Goal: Transaction & Acquisition: Purchase product/service

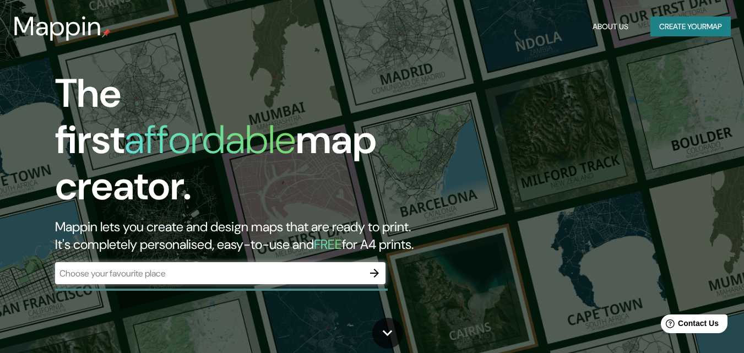
click at [668, 41] on div "Mappin About Us Create your map" at bounding box center [372, 26] width 744 height 35
click at [663, 24] on button "Create your map" at bounding box center [691, 27] width 80 height 20
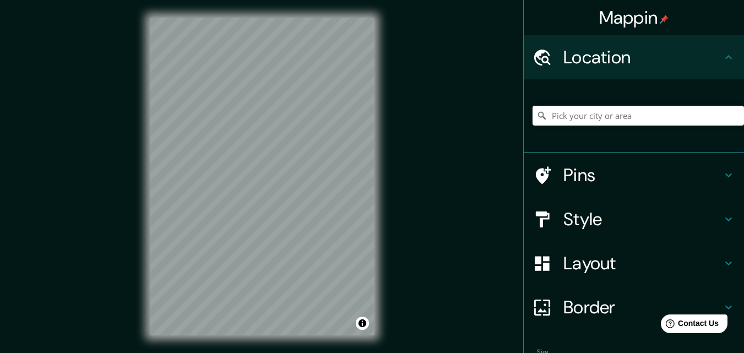
click at [119, 172] on div "Mappin Location Pins Style Layout Border Choose a border. Hint : you can make l…" at bounding box center [372, 185] width 744 height 371
click at [574, 116] on input "Pick your city or area" at bounding box center [639, 116] width 212 height 20
type input "Tepic, [GEOGRAPHIC_DATA], [GEOGRAPHIC_DATA]"
click at [724, 164] on div "Pins" at bounding box center [634, 175] width 220 height 44
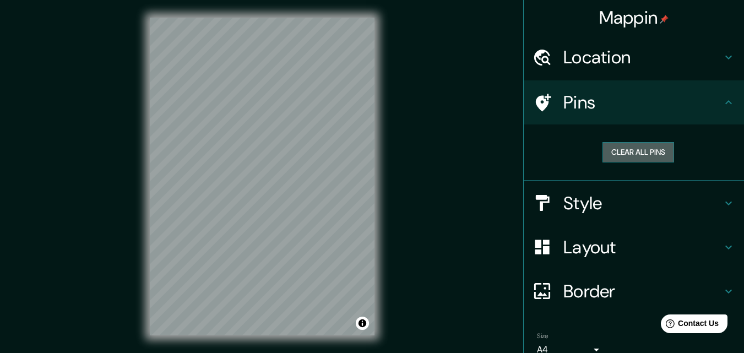
click at [653, 156] on button "Clear all pins" at bounding box center [639, 152] width 72 height 20
click at [624, 159] on button "Clear all pins" at bounding box center [639, 152] width 72 height 20
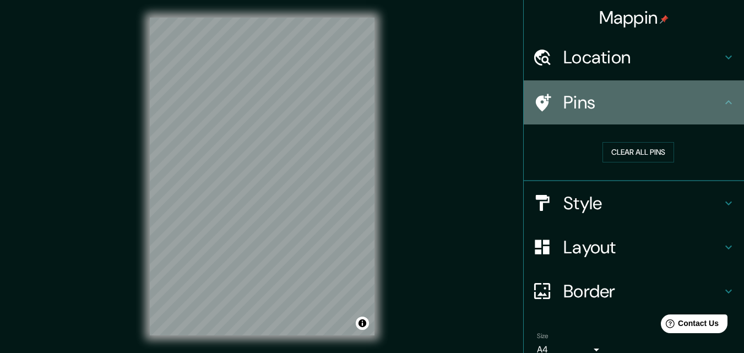
click at [667, 106] on h4 "Pins" at bounding box center [643, 102] width 159 height 22
click at [713, 104] on h4 "Pins" at bounding box center [643, 102] width 159 height 22
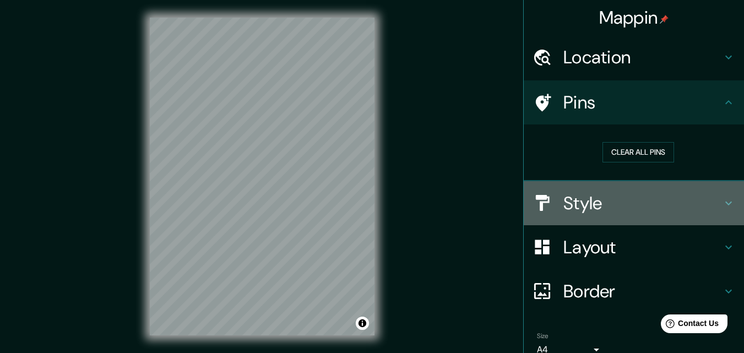
click at [673, 213] on h4 "Style" at bounding box center [643, 203] width 159 height 22
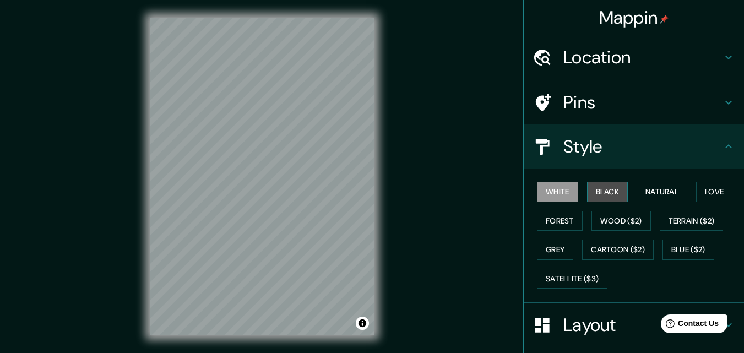
click at [596, 192] on button "Black" at bounding box center [607, 192] width 41 height 20
click at [548, 192] on button "White" at bounding box center [557, 192] width 41 height 20
click at [668, 191] on button "Natural" at bounding box center [662, 192] width 51 height 20
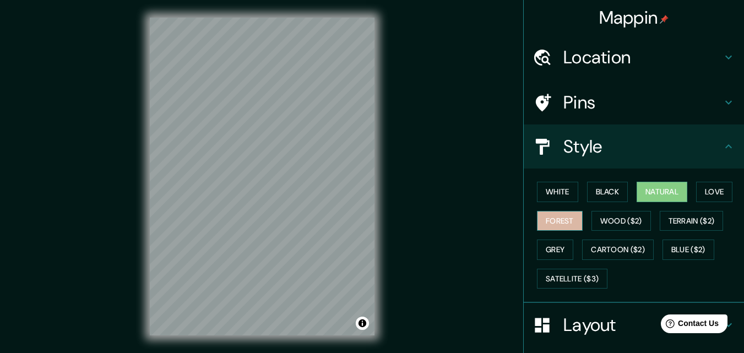
click at [555, 216] on button "Forest" at bounding box center [560, 221] width 46 height 20
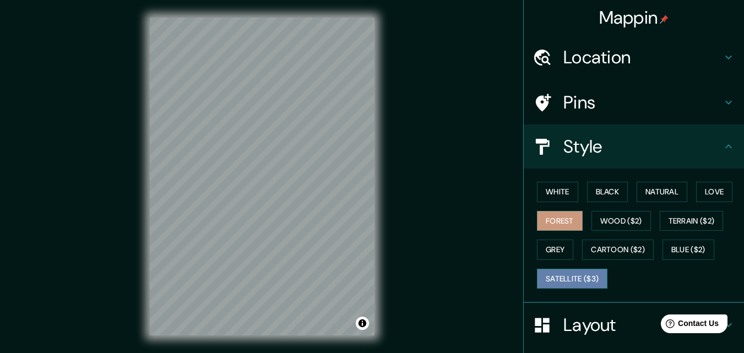
click at [563, 274] on button "Satellite ($3)" at bounding box center [572, 279] width 71 height 20
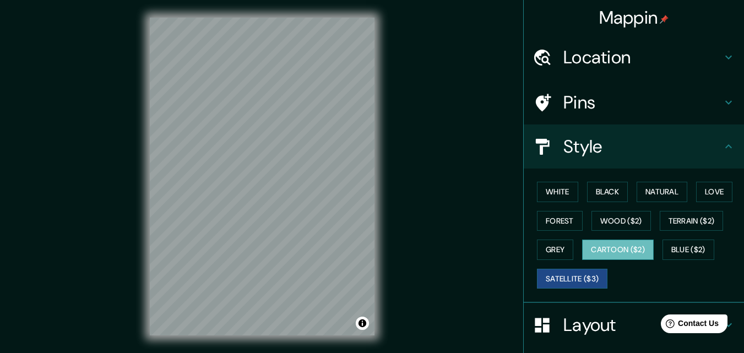
click at [596, 248] on button "Cartoon ($2)" at bounding box center [618, 250] width 72 height 20
click at [551, 252] on button "Grey" at bounding box center [555, 250] width 36 height 20
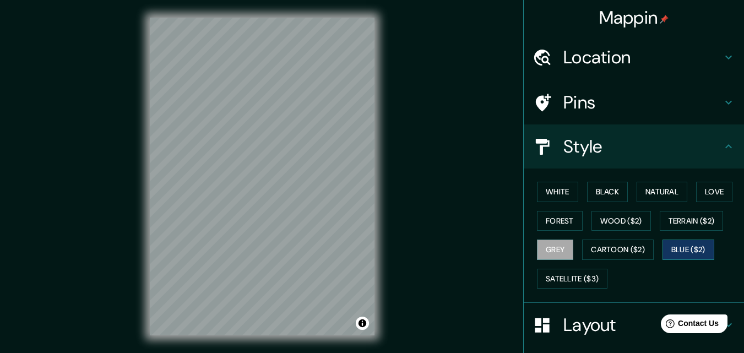
click at [685, 248] on button "Blue ($2)" at bounding box center [689, 250] width 52 height 20
click at [662, 191] on button "Natural" at bounding box center [662, 192] width 51 height 20
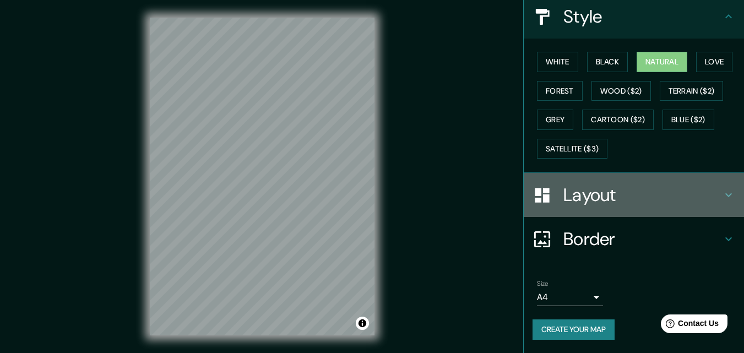
click at [615, 204] on h4 "Layout" at bounding box center [643, 195] width 159 height 22
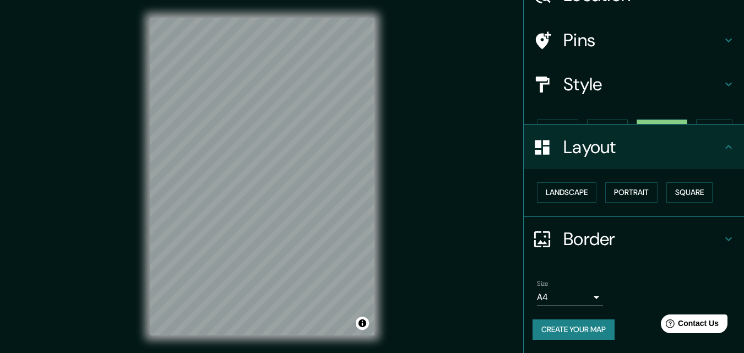
scroll to position [43, 0]
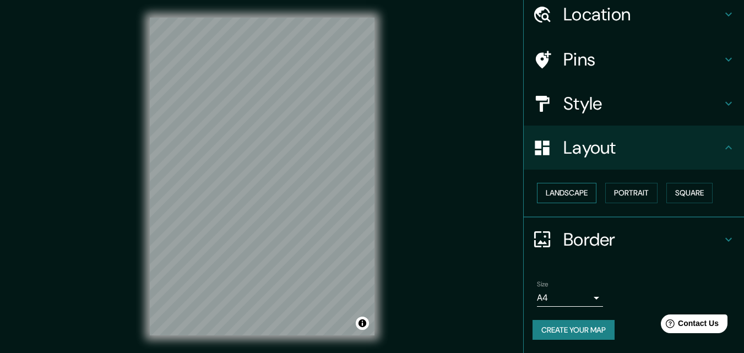
click at [588, 193] on button "Landscape" at bounding box center [567, 193] width 60 height 20
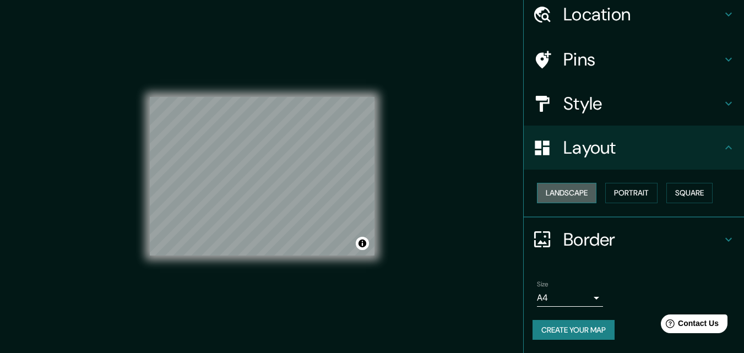
click at [587, 193] on button "Landscape" at bounding box center [567, 193] width 60 height 20
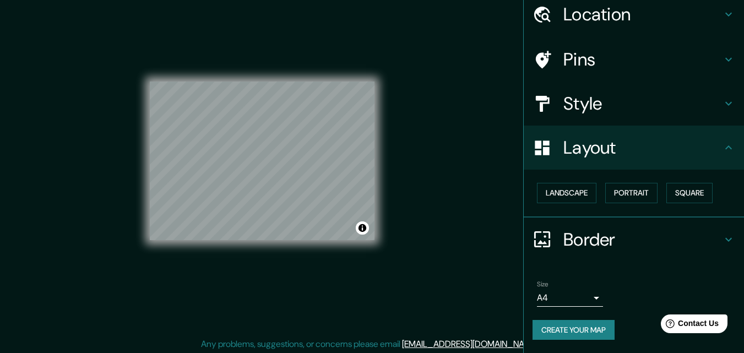
scroll to position [18, 0]
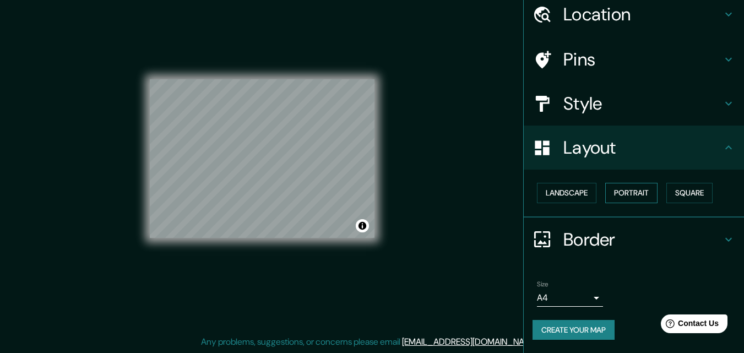
click at [630, 191] on button "Portrait" at bounding box center [631, 193] width 52 height 20
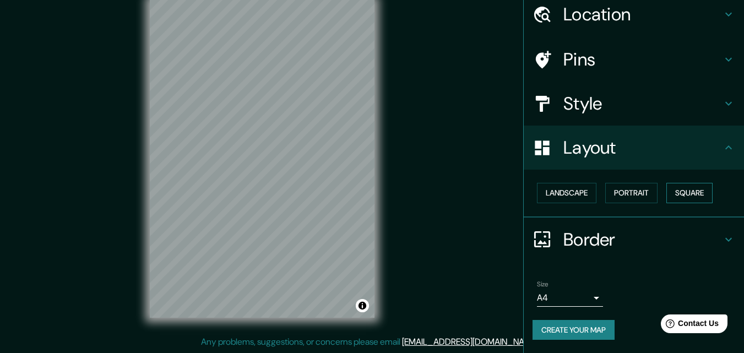
click at [679, 188] on button "Square" at bounding box center [690, 193] width 46 height 20
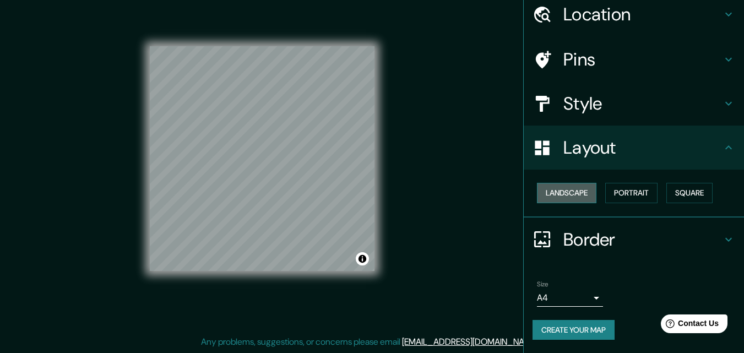
click at [556, 192] on button "Landscape" at bounding box center [567, 193] width 60 height 20
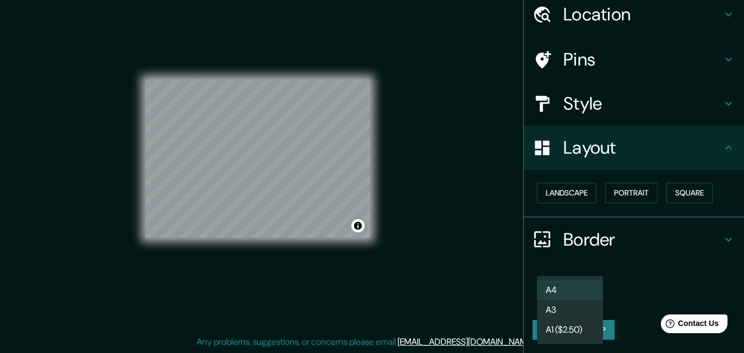
click at [589, 298] on body "Mappin Location [GEOGRAPHIC_DATA][PERSON_NAME][PERSON_NAME], [GEOGRAPHIC_DATA],…" at bounding box center [372, 158] width 744 height 353
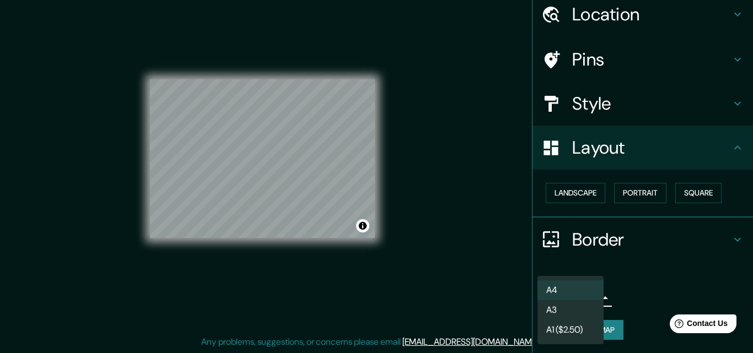
click at [646, 287] on div at bounding box center [376, 176] width 753 height 353
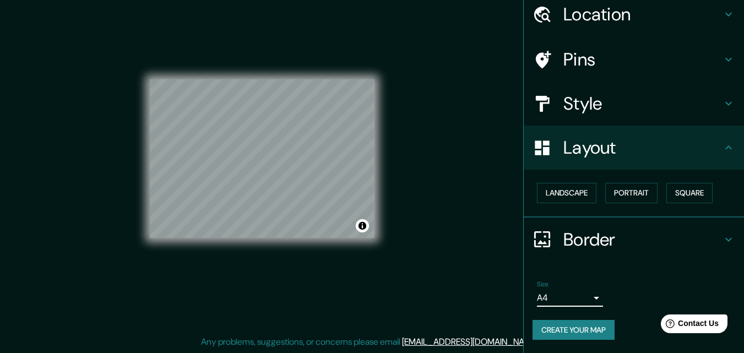
click at [716, 229] on div "Border" at bounding box center [634, 240] width 220 height 44
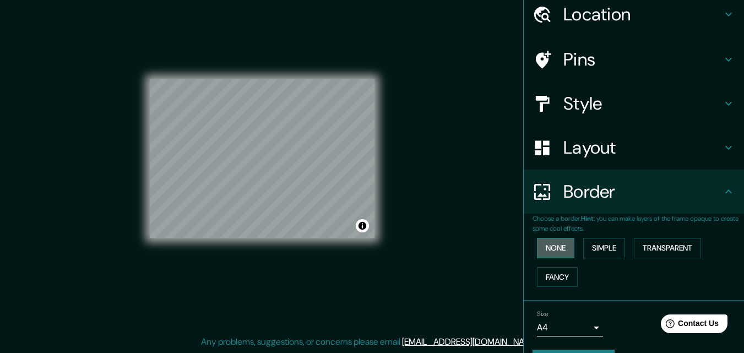
click at [558, 249] on button "None" at bounding box center [555, 248] width 37 height 20
click at [610, 247] on button "Simple" at bounding box center [604, 248] width 42 height 20
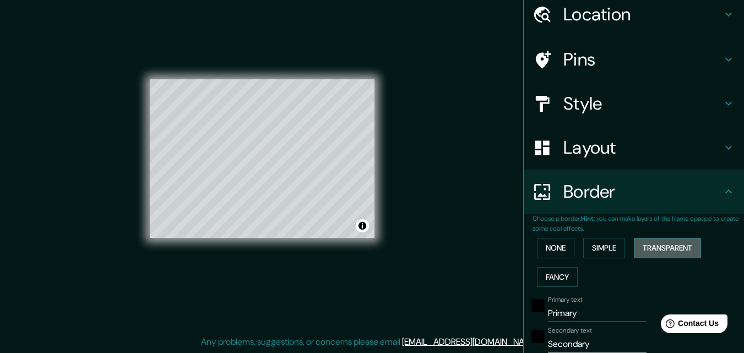
click at [661, 250] on button "Transparent" at bounding box center [667, 248] width 67 height 20
click at [549, 248] on button "None" at bounding box center [555, 248] width 37 height 20
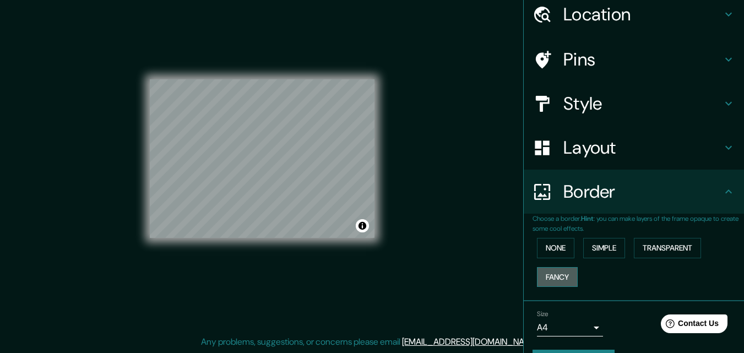
click at [560, 284] on button "Fancy" at bounding box center [557, 277] width 41 height 20
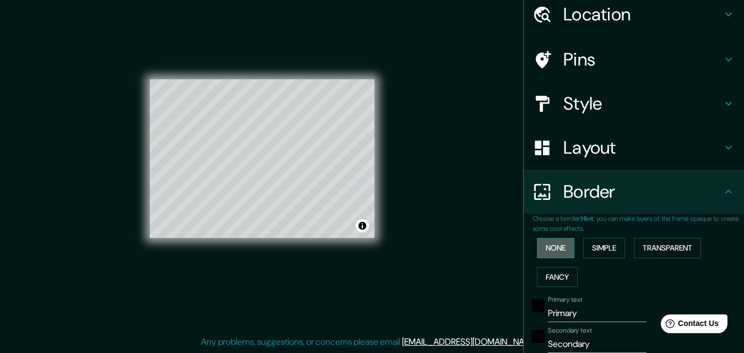
click at [556, 253] on button "None" at bounding box center [555, 248] width 37 height 20
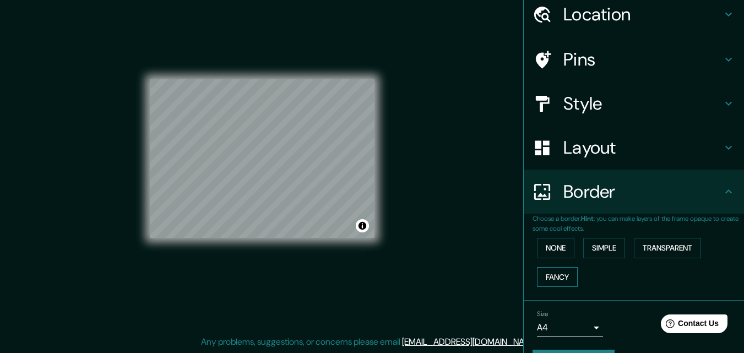
click at [548, 275] on button "Fancy" at bounding box center [557, 277] width 41 height 20
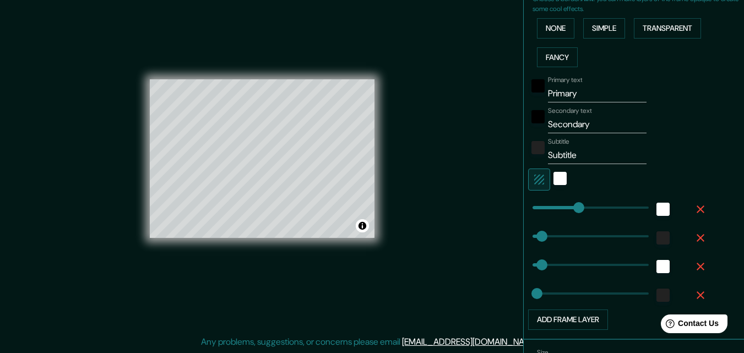
scroll to position [263, 0]
type input "0"
drag, startPoint x: 571, startPoint y: 208, endPoint x: 513, endPoint y: 211, distance: 57.9
type input "33"
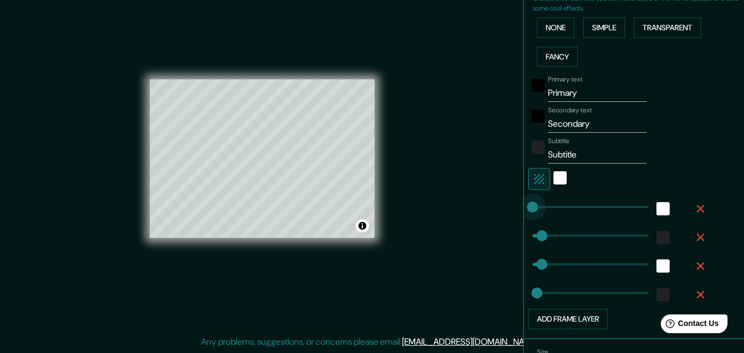
type input "16"
type input "0"
drag, startPoint x: 537, startPoint y: 231, endPoint x: 510, endPoint y: 232, distance: 27.0
type input "33"
type input "16"
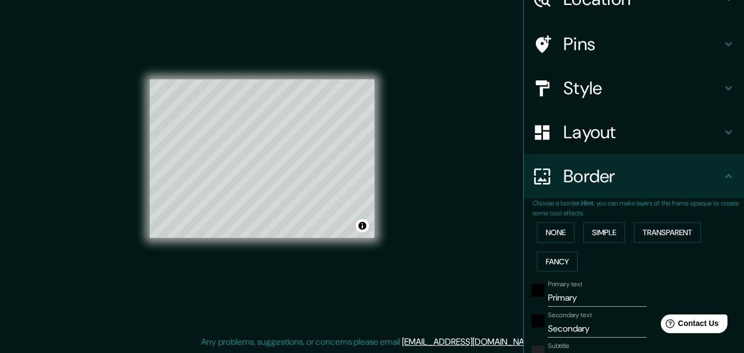
scroll to position [43, 0]
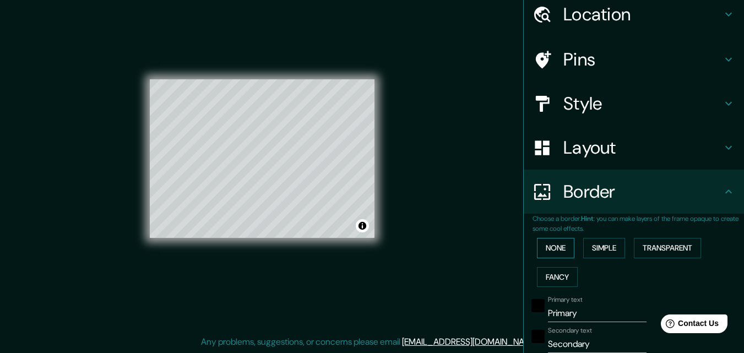
click at [542, 247] on button "None" at bounding box center [555, 248] width 37 height 20
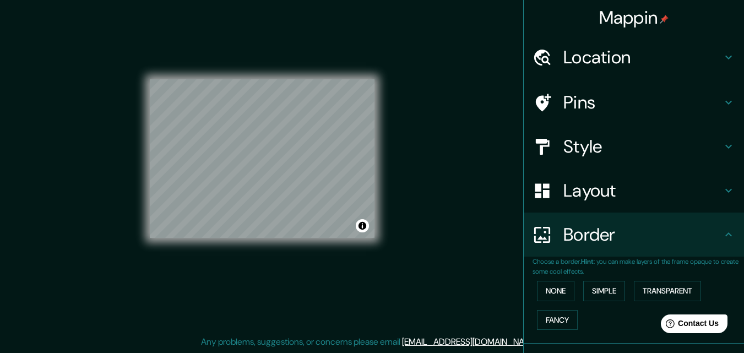
scroll to position [0, 0]
